Goal: Check status: Check status

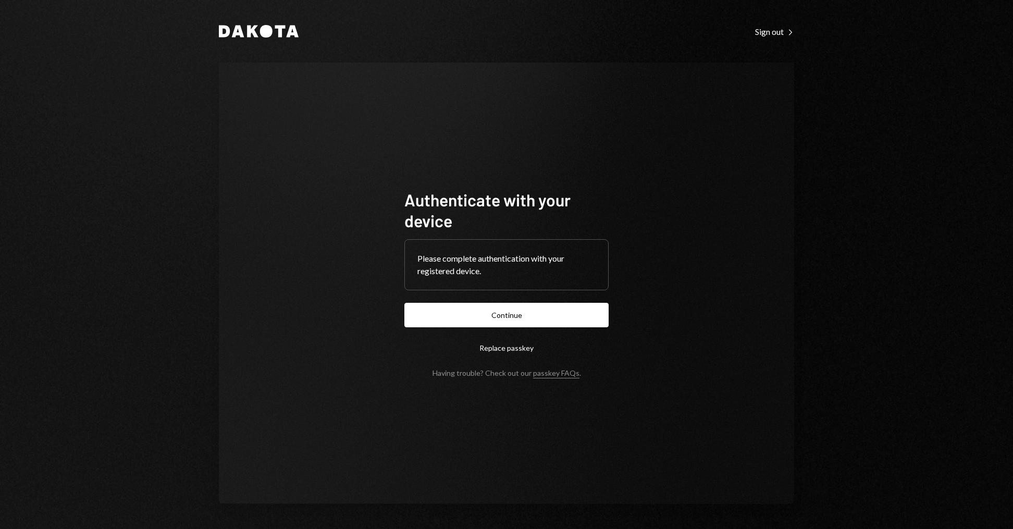
click at [471, 332] on form "Authenticate with your device Please complete authentication with your register…" at bounding box center [506, 283] width 204 height 188
click at [471, 319] on button "Continue" at bounding box center [506, 315] width 204 height 24
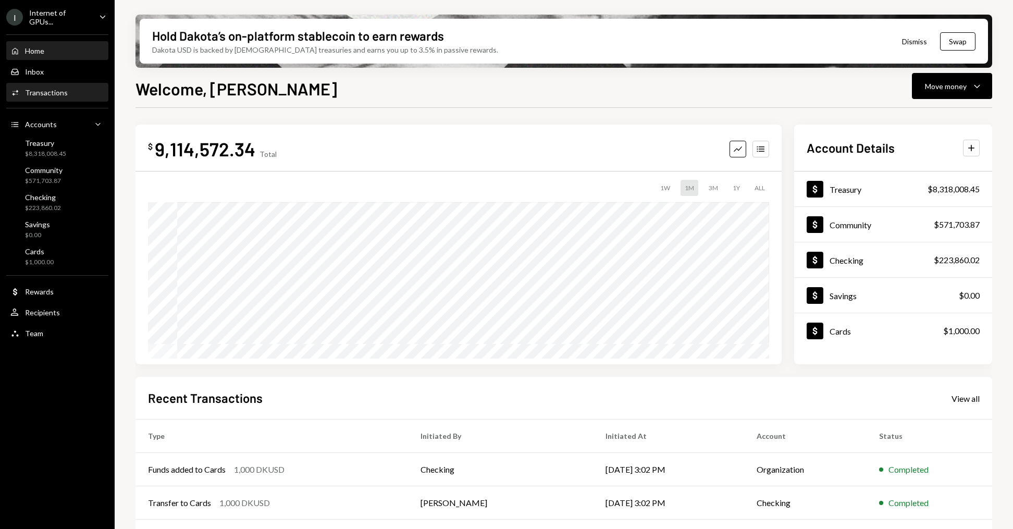
click at [62, 91] on div "Transactions" at bounding box center [46, 92] width 43 height 9
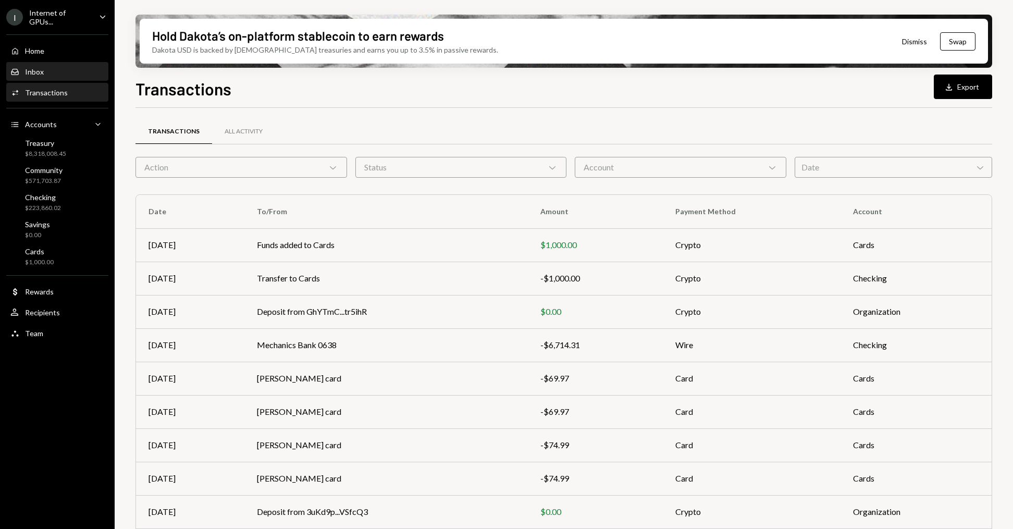
click at [74, 62] on link "Inbox Inbox" at bounding box center [57, 71] width 102 height 19
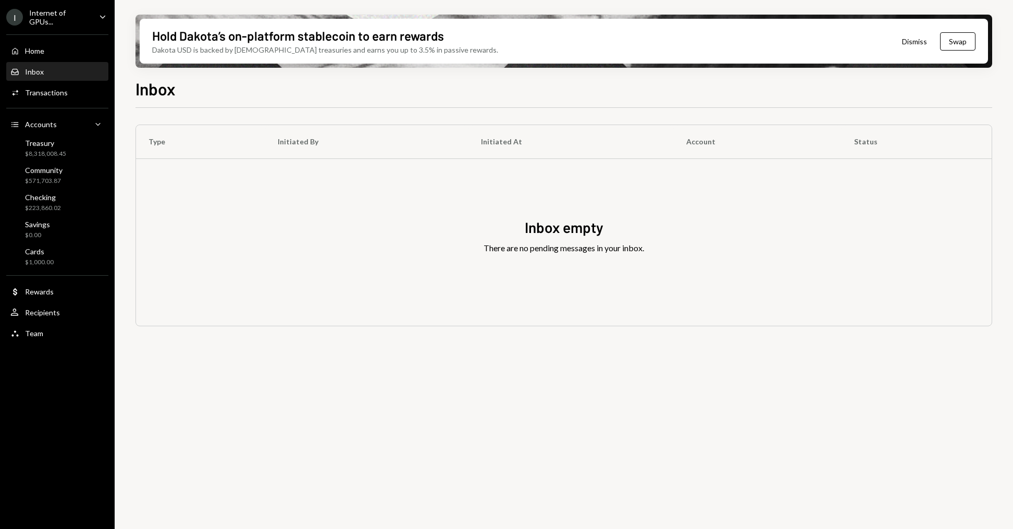
click at [59, 59] on div "Home Home Inbox Inbox Activities Transactions Accounts Accounts Caret Down Trea…" at bounding box center [57, 186] width 115 height 316
click at [58, 43] on div "Home Home" at bounding box center [57, 51] width 94 height 18
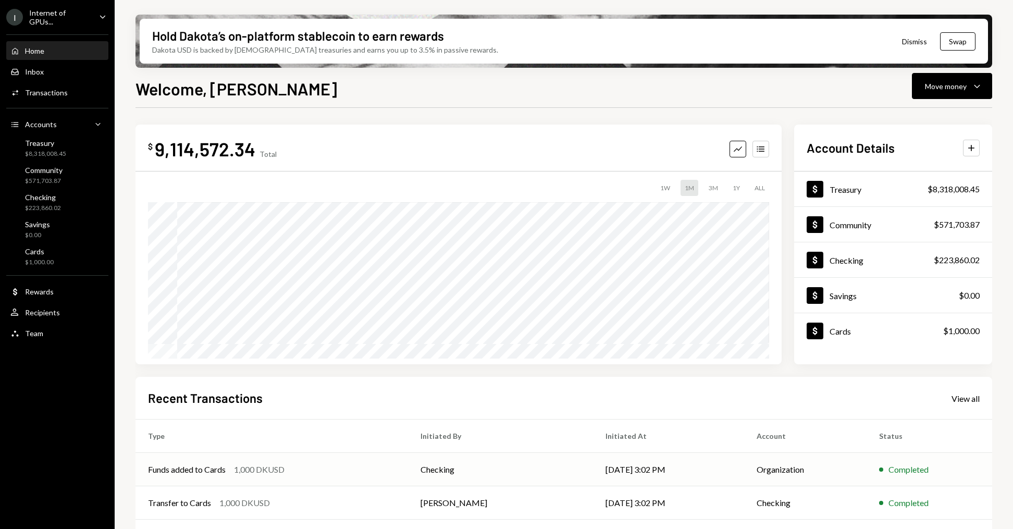
click at [275, 465] on div "1,000 DKUSD" at bounding box center [259, 469] width 51 height 13
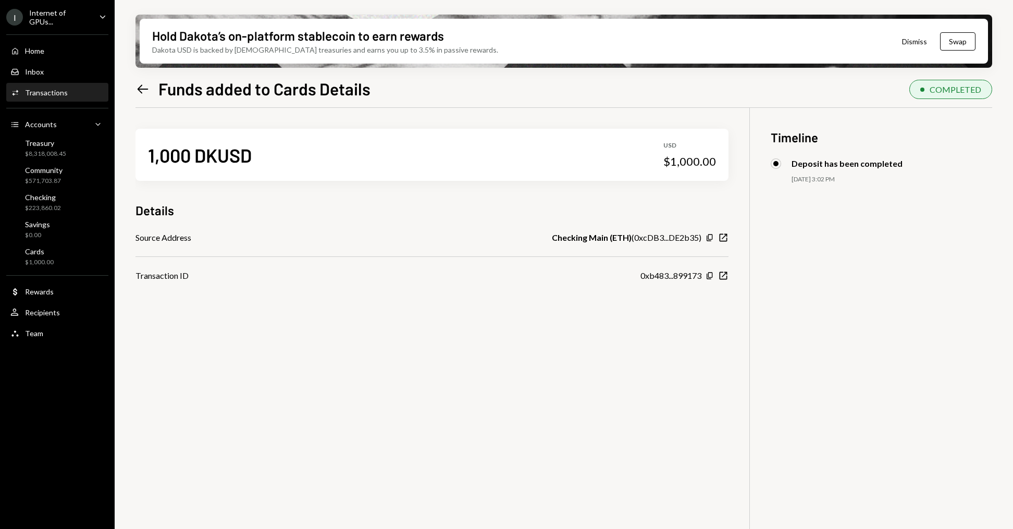
click at [136, 89] on icon "Left Arrow" at bounding box center [142, 89] width 15 height 15
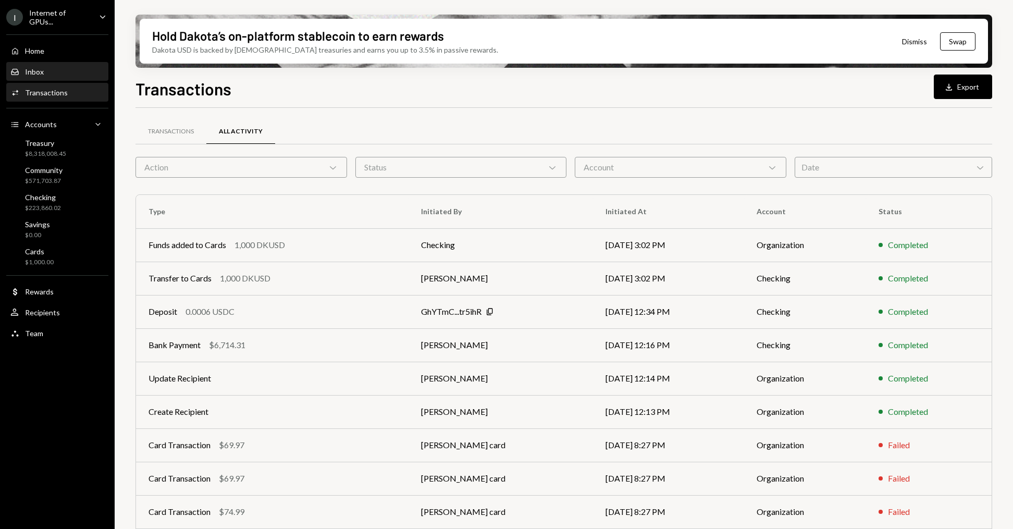
click at [46, 65] on div "Inbox Inbox" at bounding box center [57, 72] width 94 height 18
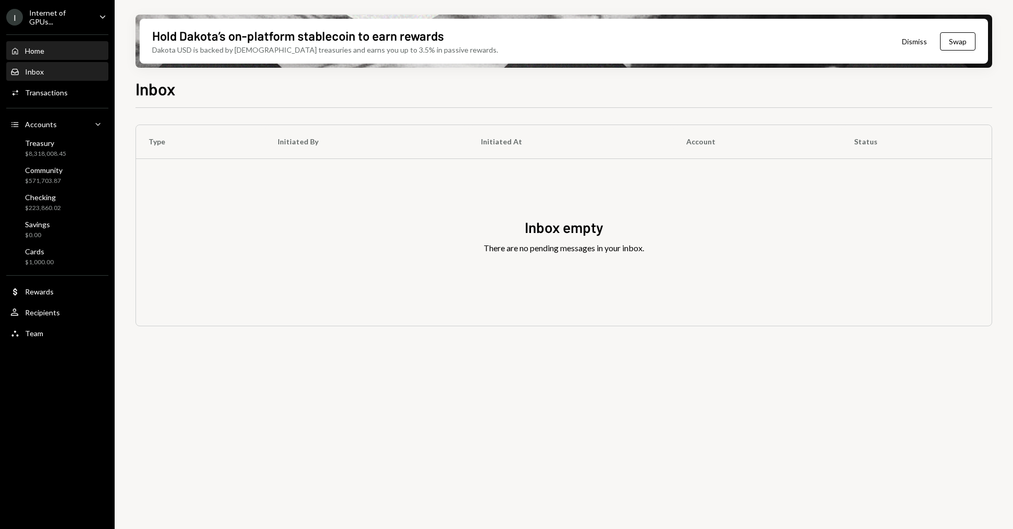
click at [84, 49] on div "Home Home" at bounding box center [57, 50] width 94 height 9
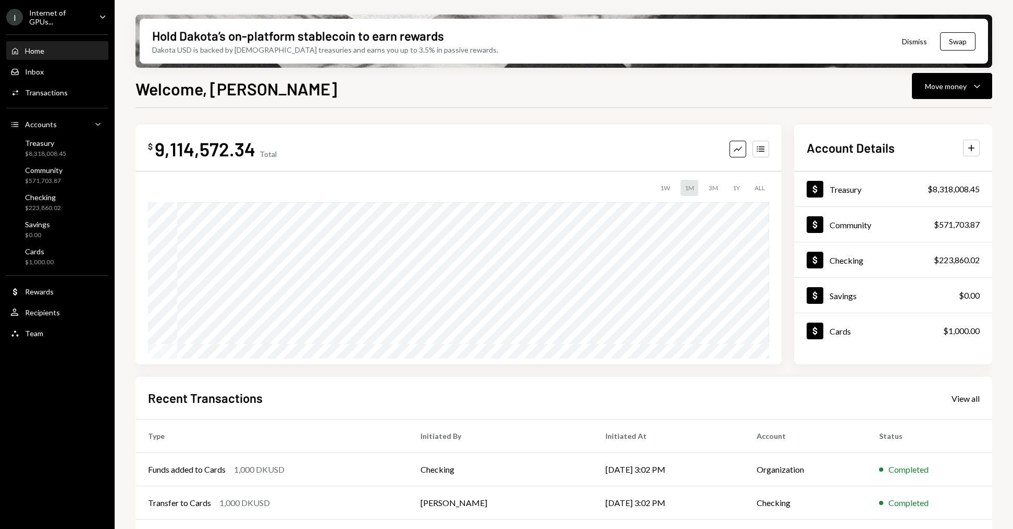
scroll to position [99, 0]
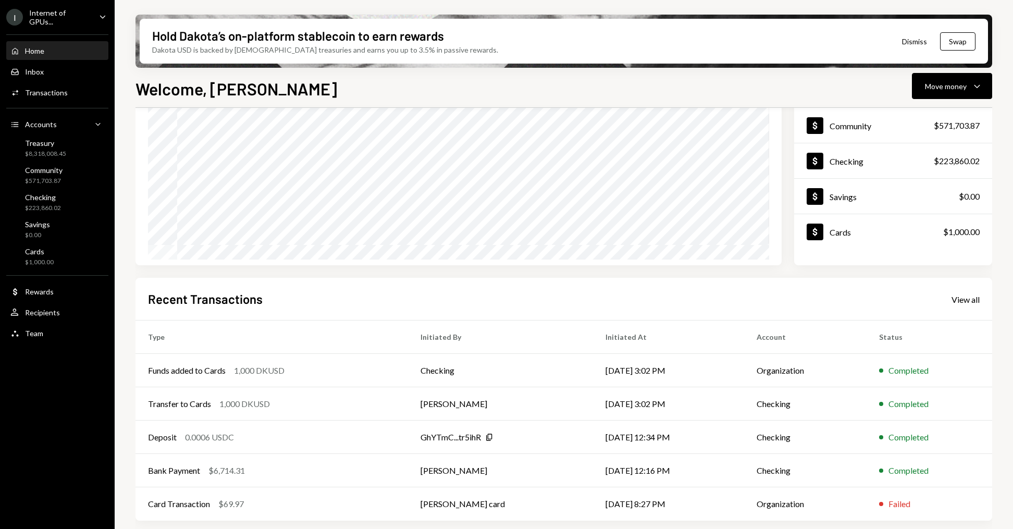
click at [967, 293] on link "View all" at bounding box center [965, 298] width 28 height 11
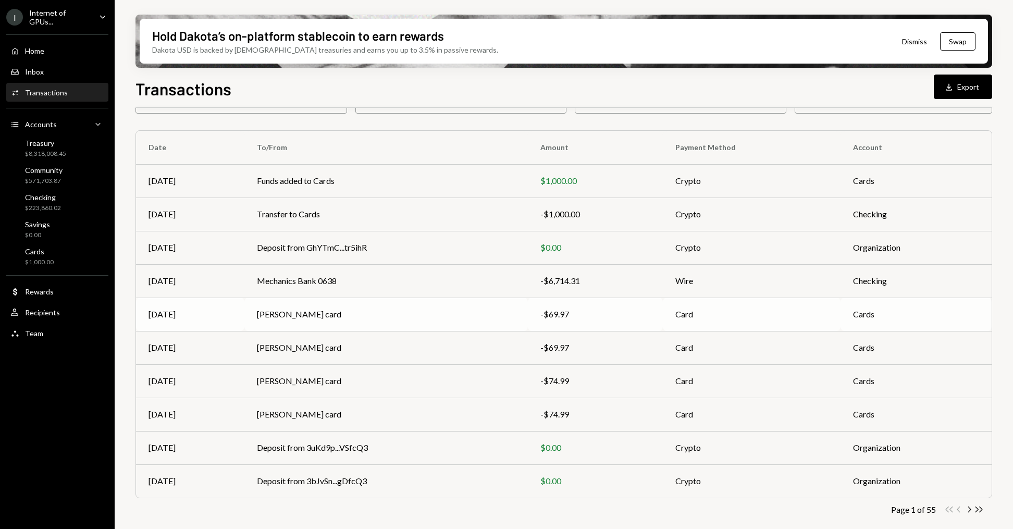
scroll to position [64, 0]
click at [379, 277] on td "Mechanics Bank 0638" at bounding box center [385, 281] width 283 height 33
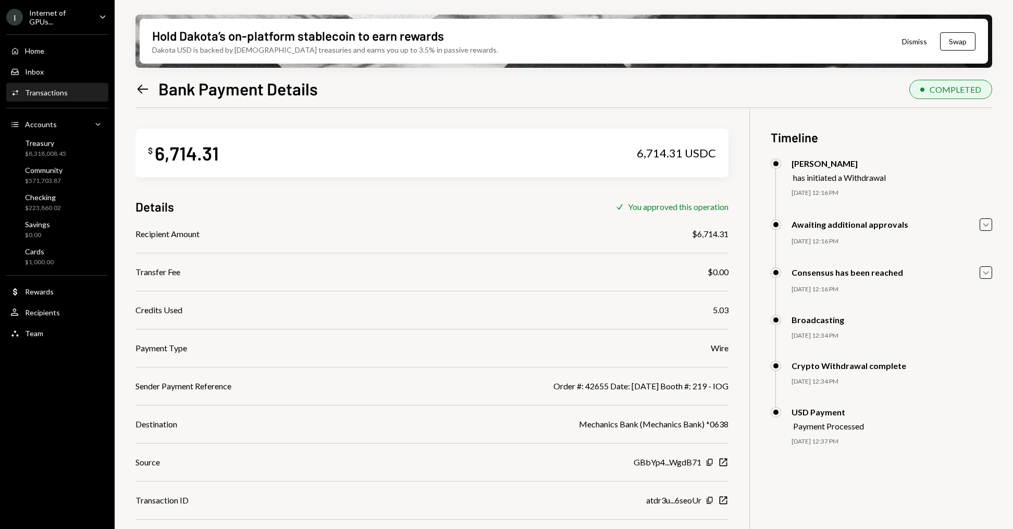
scroll to position [83, 0]
